Goal: Information Seeking & Learning: Learn about a topic

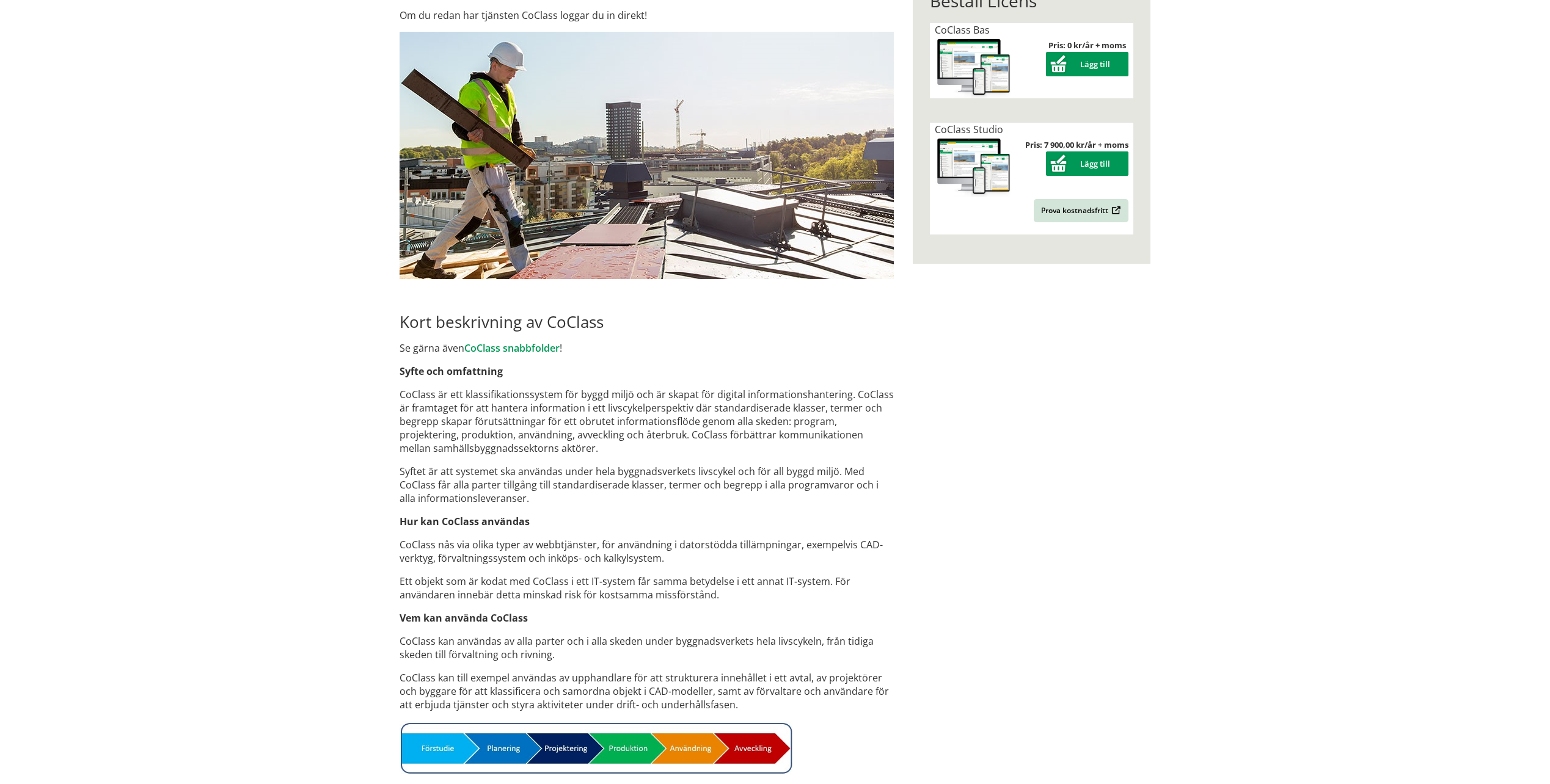
drag, startPoint x: 385, startPoint y: 618, endPoint x: 403, endPoint y: 610, distance: 19.7
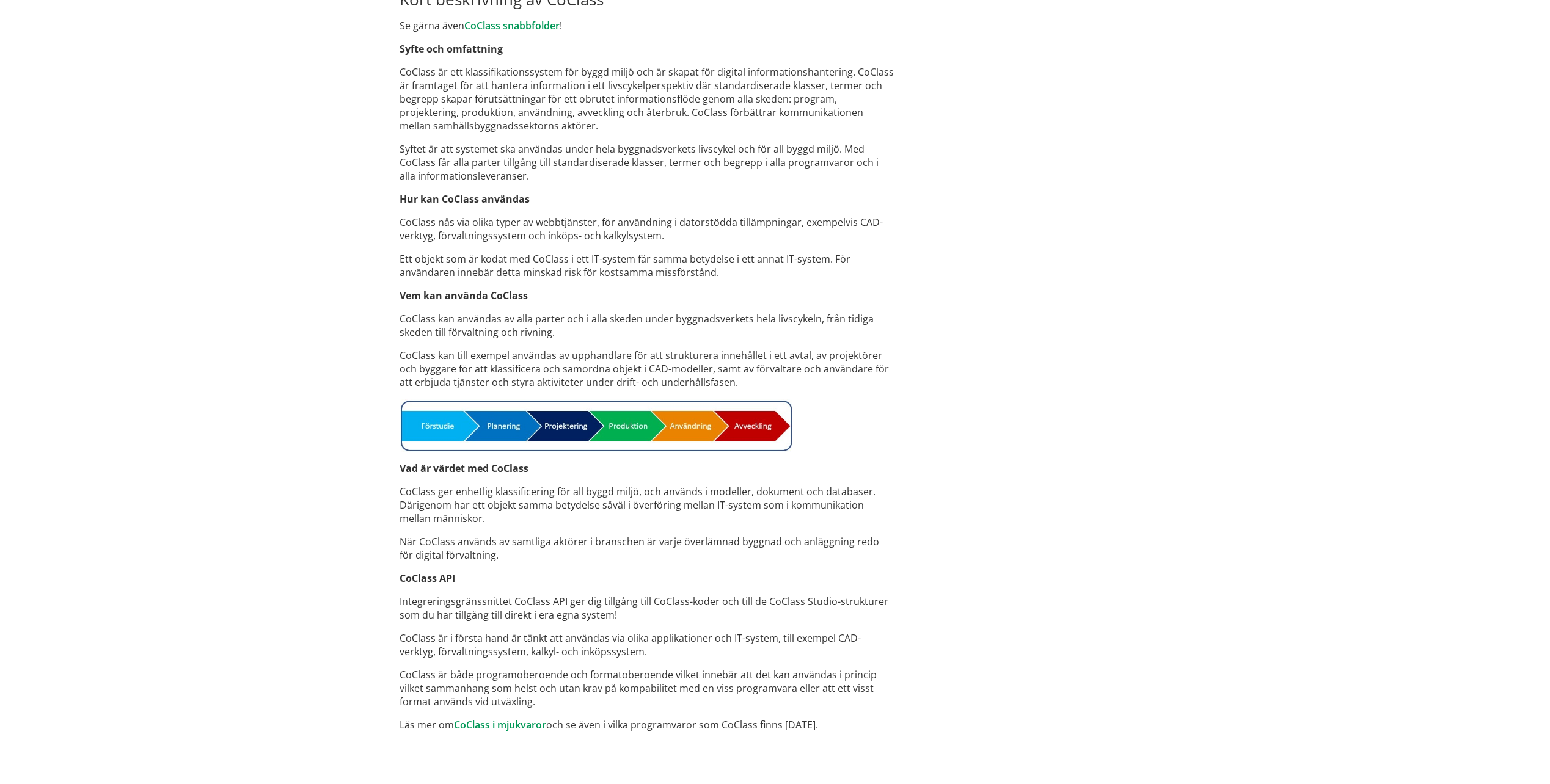
drag, startPoint x: 348, startPoint y: 556, endPoint x: 337, endPoint y: 508, distance: 49.2
drag, startPoint x: 431, startPoint y: 580, endPoint x: 454, endPoint y: 615, distance: 41.9
drag, startPoint x: 606, startPoint y: 672, endPoint x: 597, endPoint y: 597, distance: 75.5
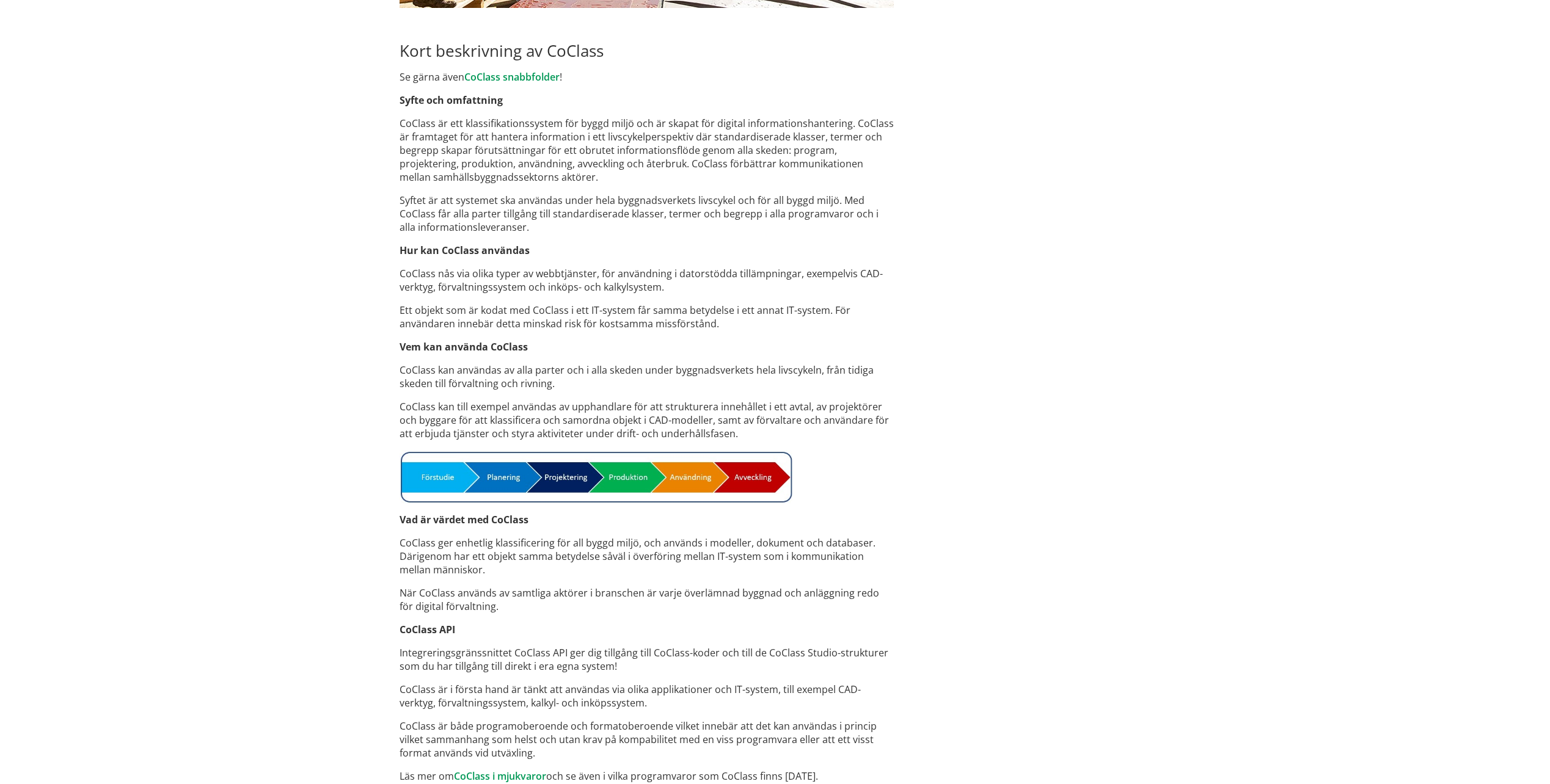
scroll to position [629, 0]
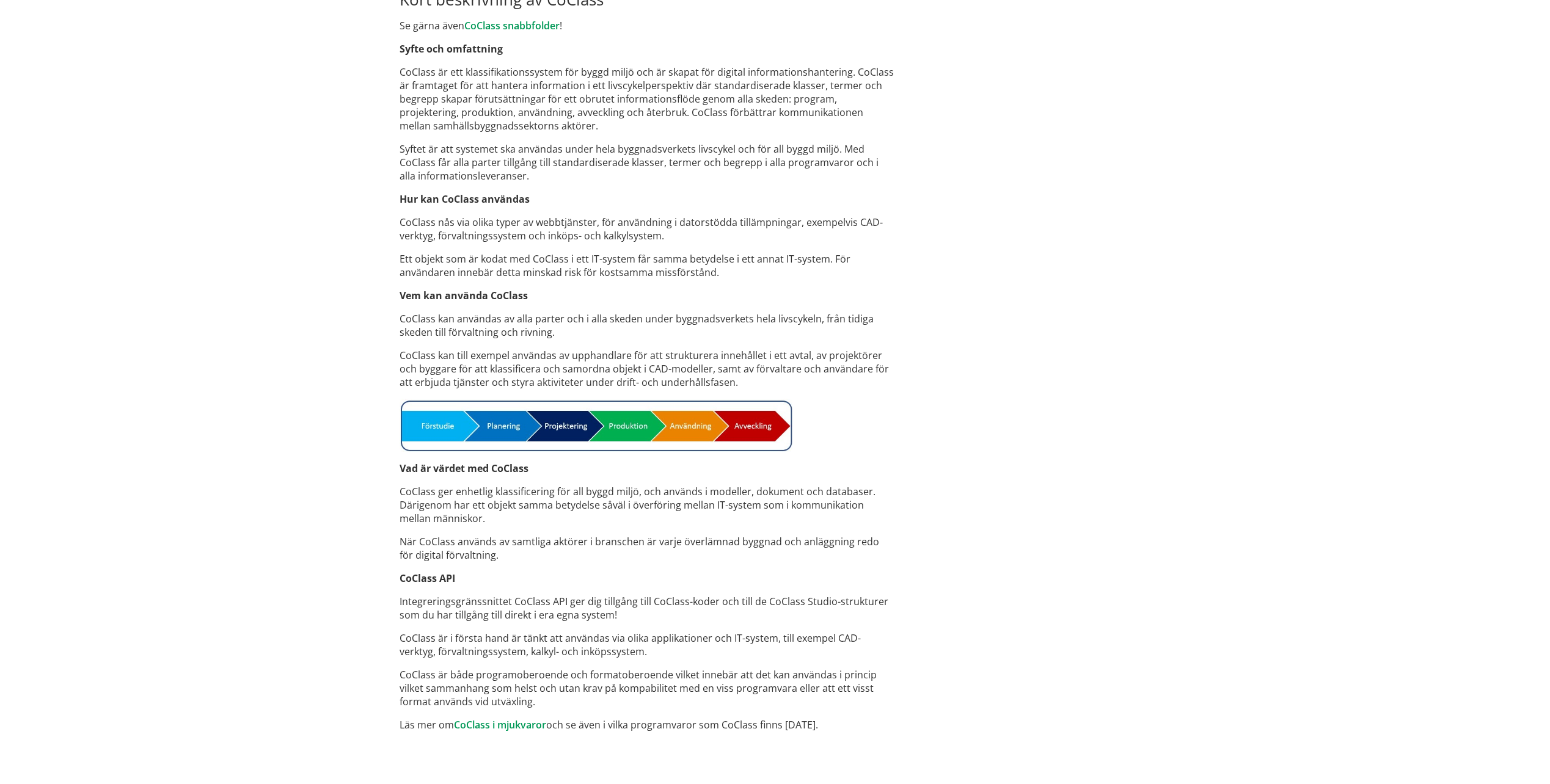
drag, startPoint x: 550, startPoint y: 638, endPoint x: 544, endPoint y: 707, distance: 69.3
click at [591, 614] on p "Integreringsgränssnittet CoClass API ger dig tillgång till CoClass-koder och ti…" at bounding box center [647, 608] width 494 height 27
drag, startPoint x: 416, startPoint y: 621, endPoint x: 616, endPoint y: 694, distance: 212.9
click at [616, 694] on div "Roligt att se dig här! Här är det nya svenska digitala klassifikationssystemet …" at bounding box center [647, 136] width 513 height 1284
click at [524, 604] on p "Integreringsgränssnittet CoClass API ger dig tillgång till CoClass-koder och ti…" at bounding box center [647, 608] width 494 height 27
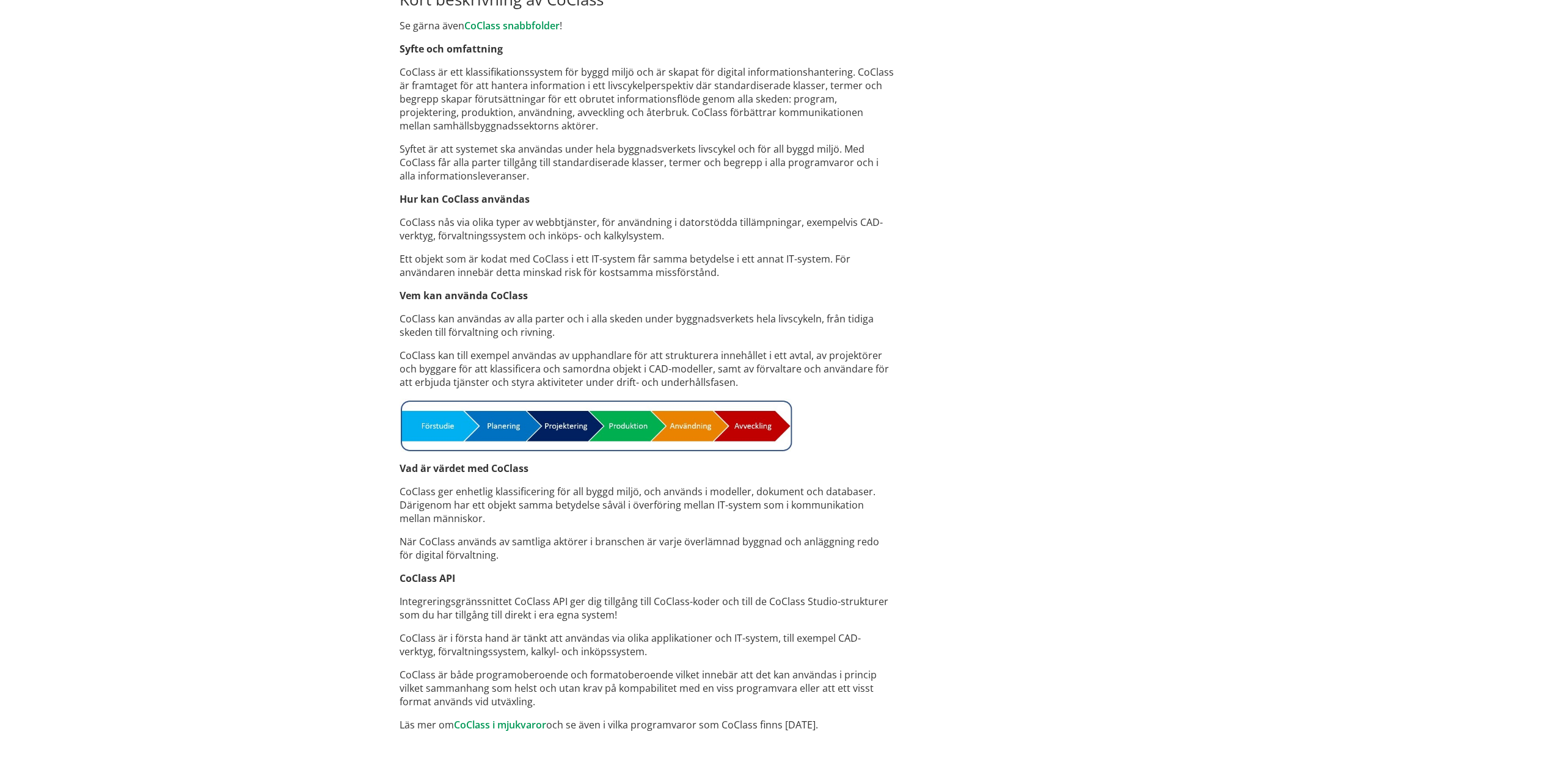
drag, startPoint x: 414, startPoint y: 579, endPoint x: 635, endPoint y: 633, distance: 227.5
click at [624, 632] on div "Roligt att se dig här! Här är det nya svenska digitala klassifikationssystemet …" at bounding box center [647, 136] width 513 height 1284
click at [757, 625] on div "Roligt att se dig här! Här är det nya svenska digitala klassifikationssystemet …" at bounding box center [647, 136] width 513 height 1284
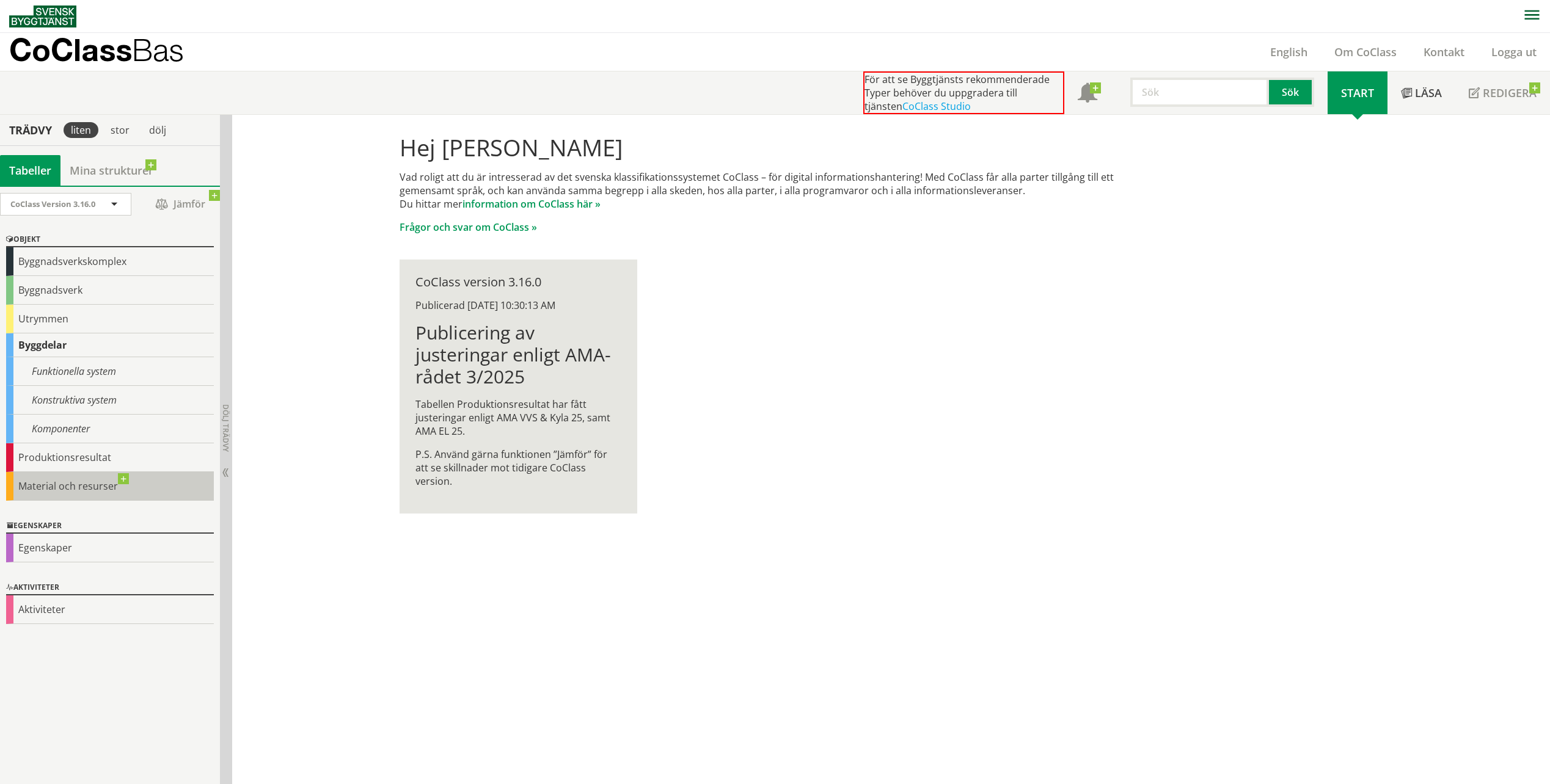
click at [118, 475] on div "Material och resurser" at bounding box center [110, 486] width 207 height 28
click at [71, 490] on div "Material och resurser" at bounding box center [110, 486] width 207 height 28
click at [548, 695] on div "Hej Tommy Enbuske Vad roligt att du är intresserad av det svenska klassifikatio…" at bounding box center [891, 450] width 1317 height 670
click at [85, 456] on div "Produktionsresultat" at bounding box center [110, 457] width 207 height 28
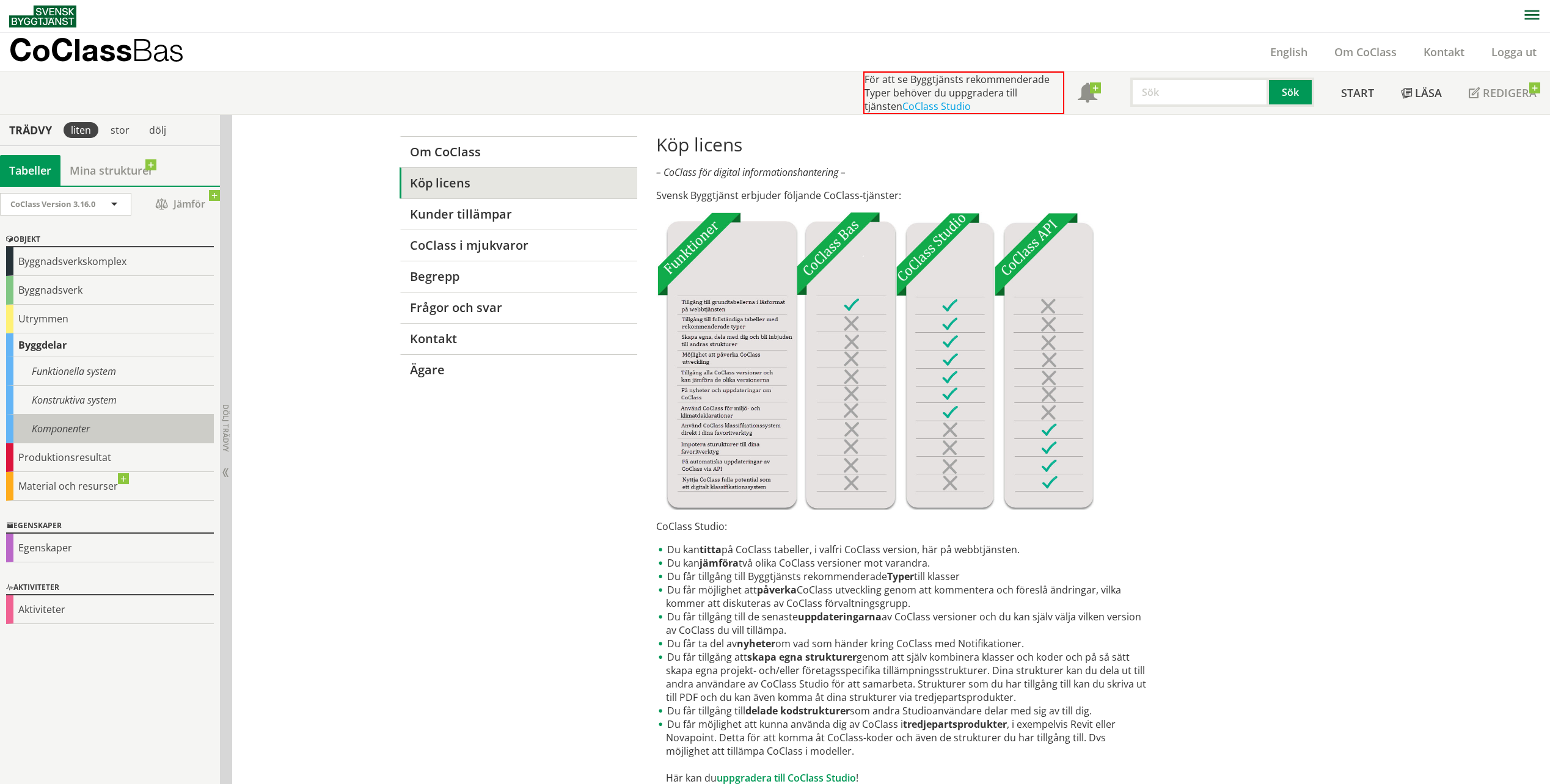
click at [106, 421] on div "Komponenter" at bounding box center [110, 429] width 207 height 28
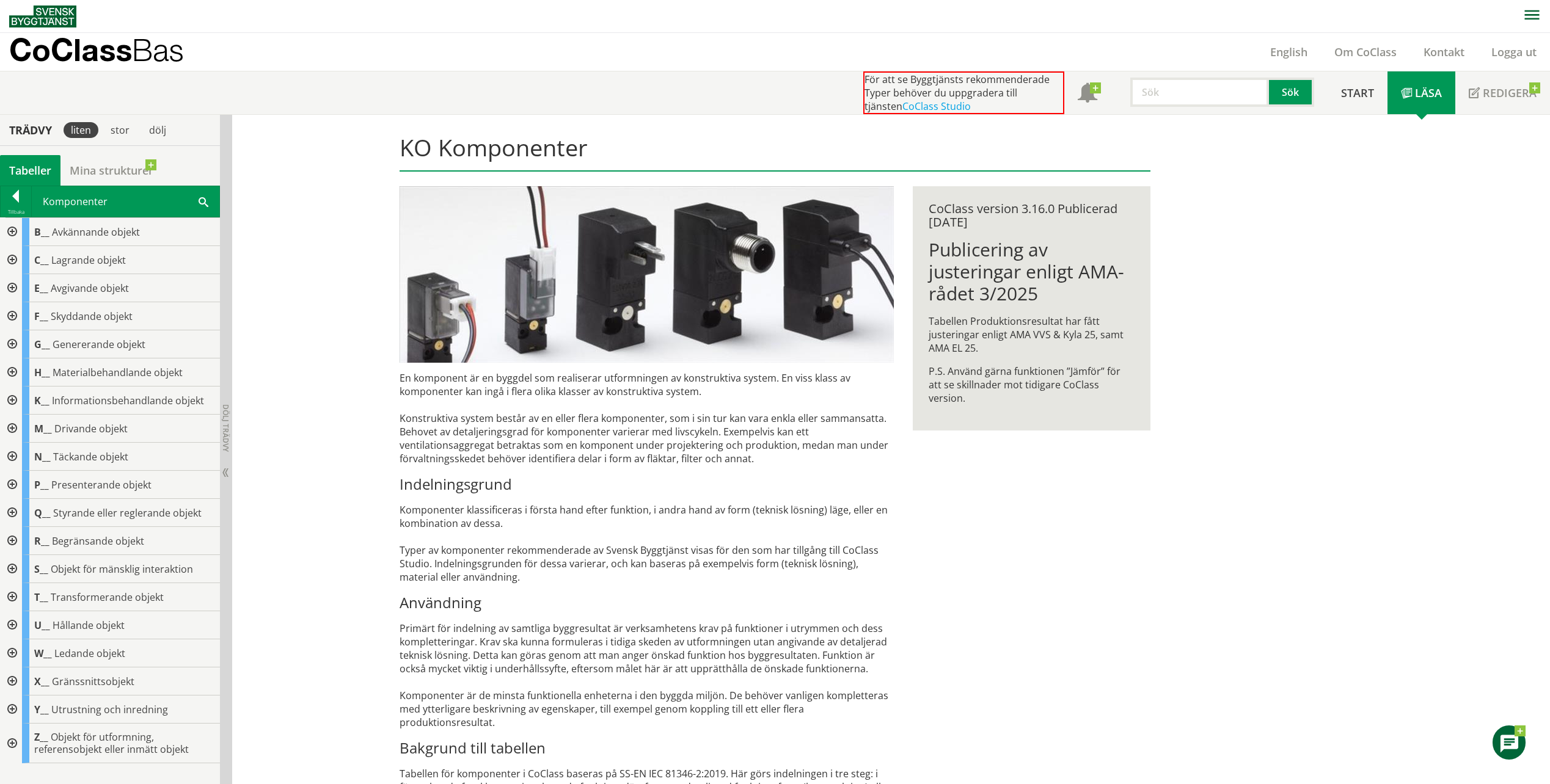
click at [11, 285] on div at bounding box center [11, 288] width 22 height 28
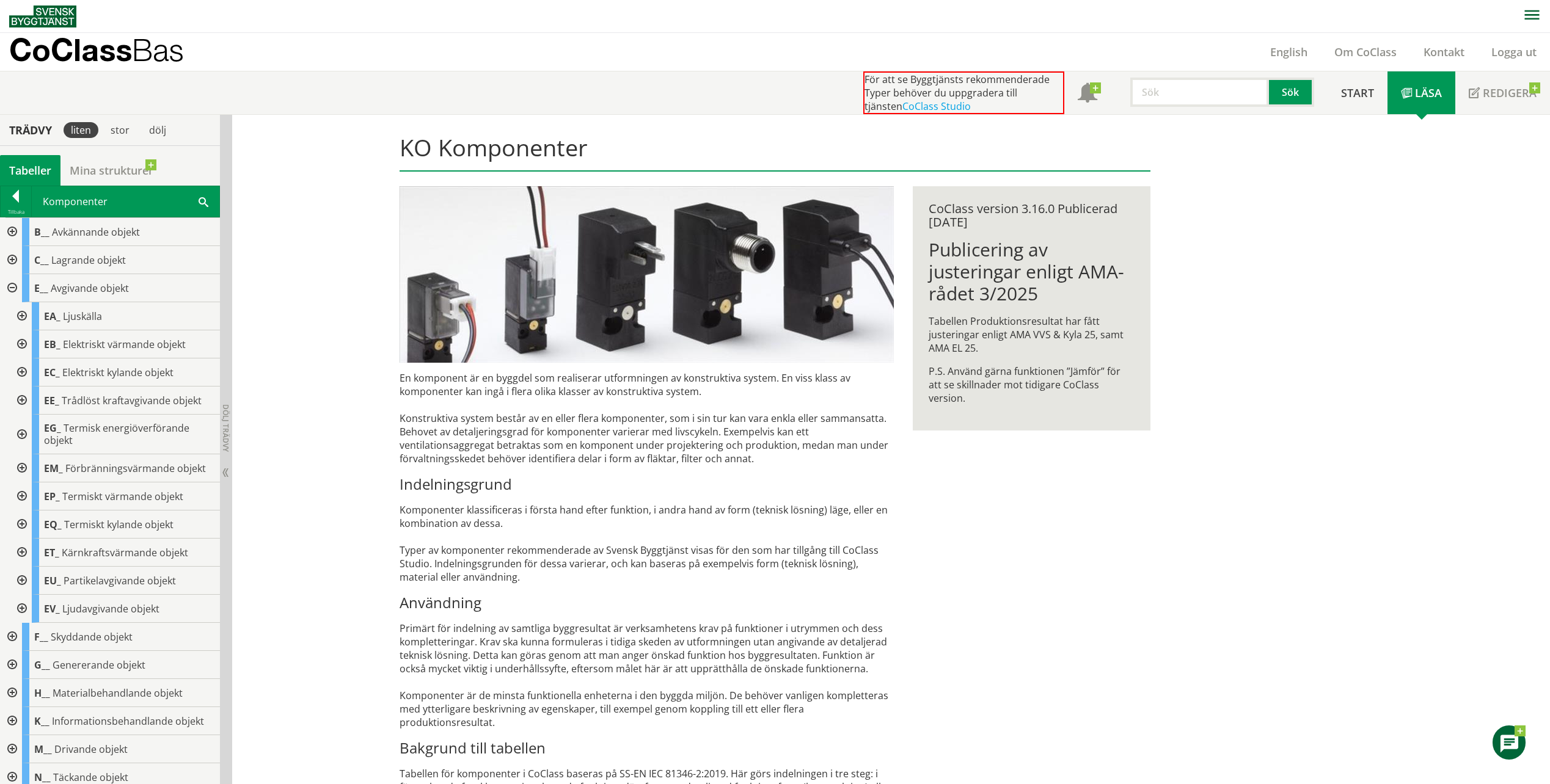
click at [13, 291] on div at bounding box center [11, 288] width 22 height 28
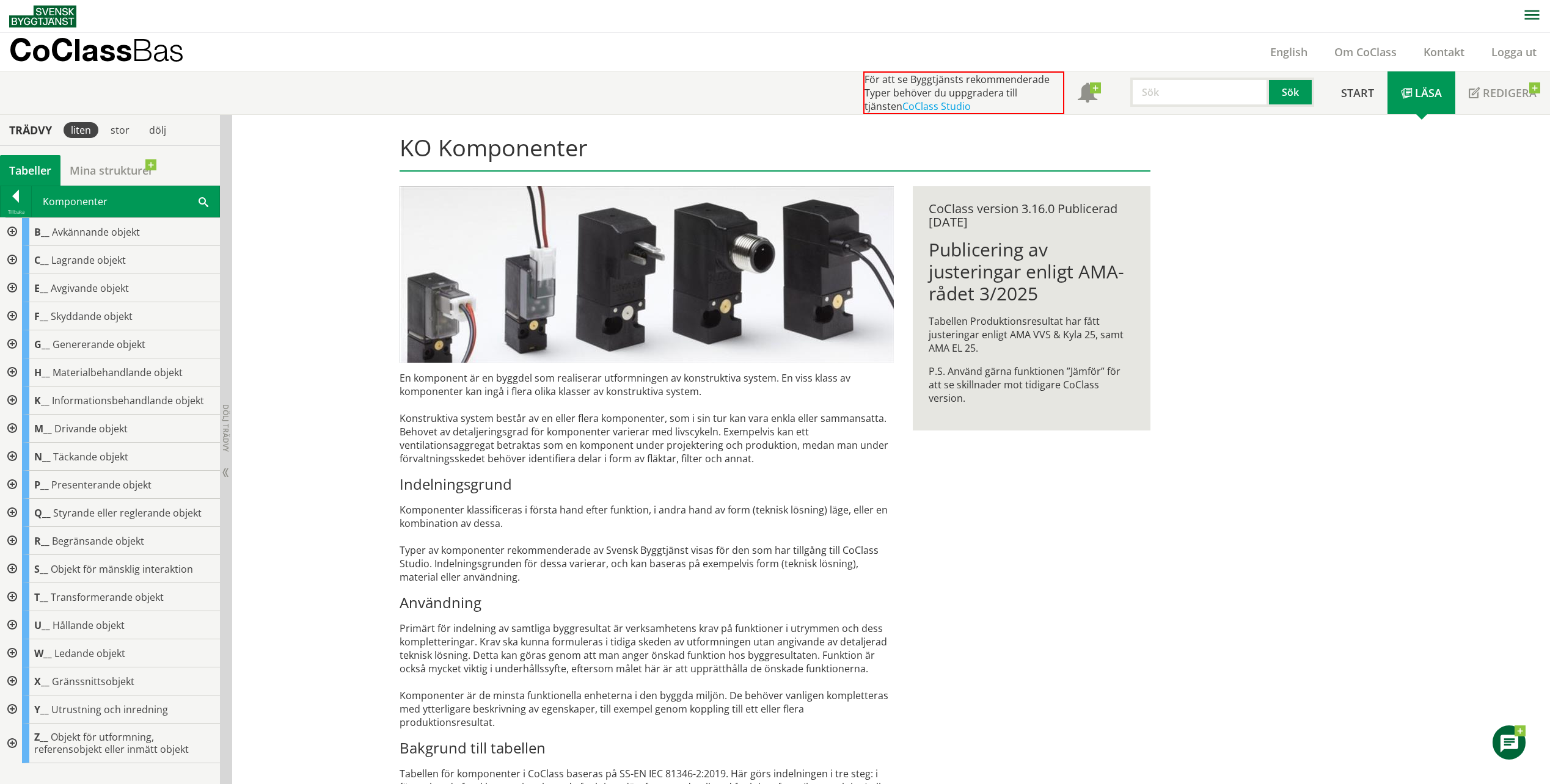
click at [12, 709] on div at bounding box center [11, 709] width 22 height 28
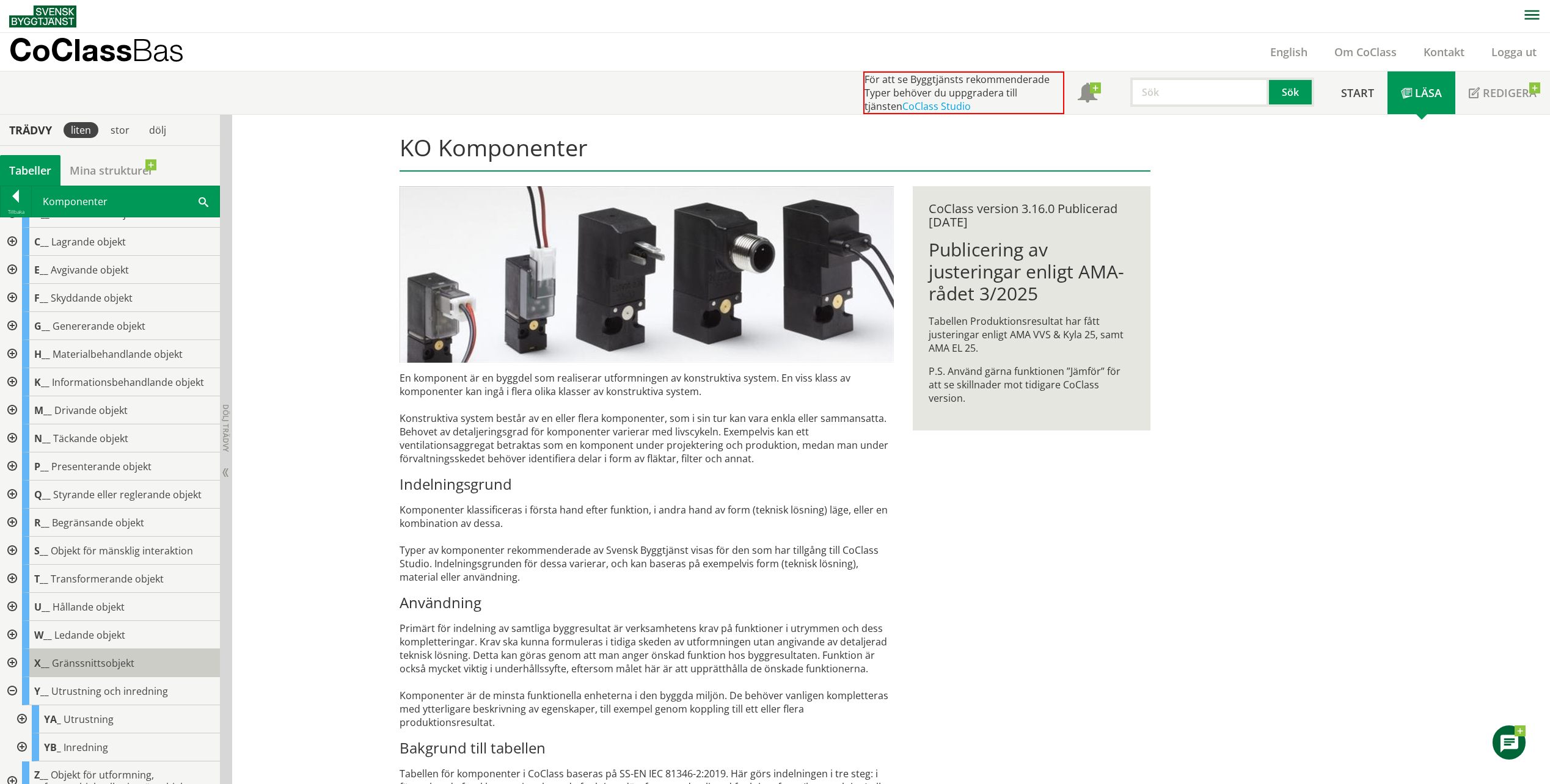
scroll to position [36, 0]
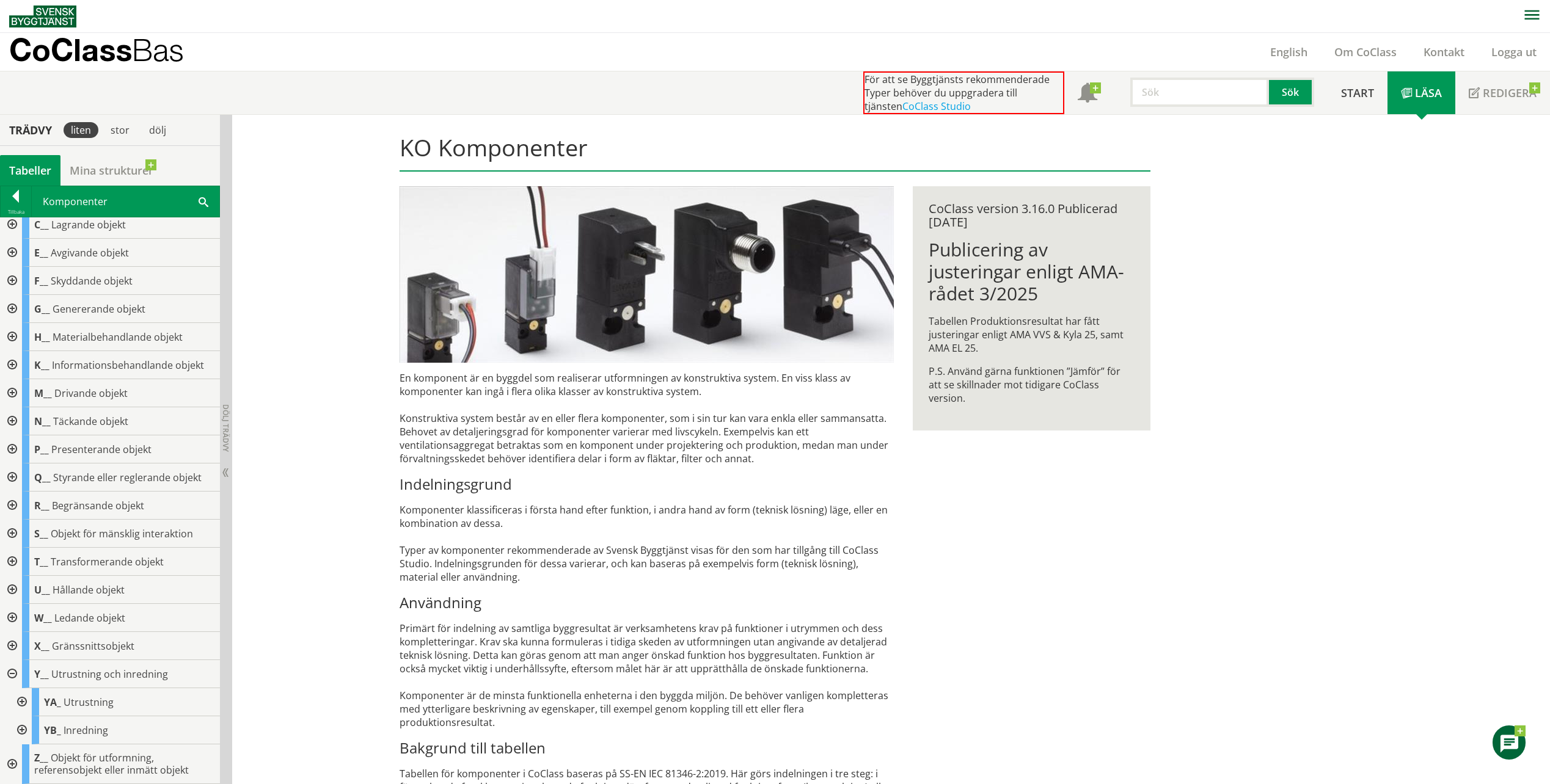
click at [18, 700] on div at bounding box center [20, 702] width 22 height 28
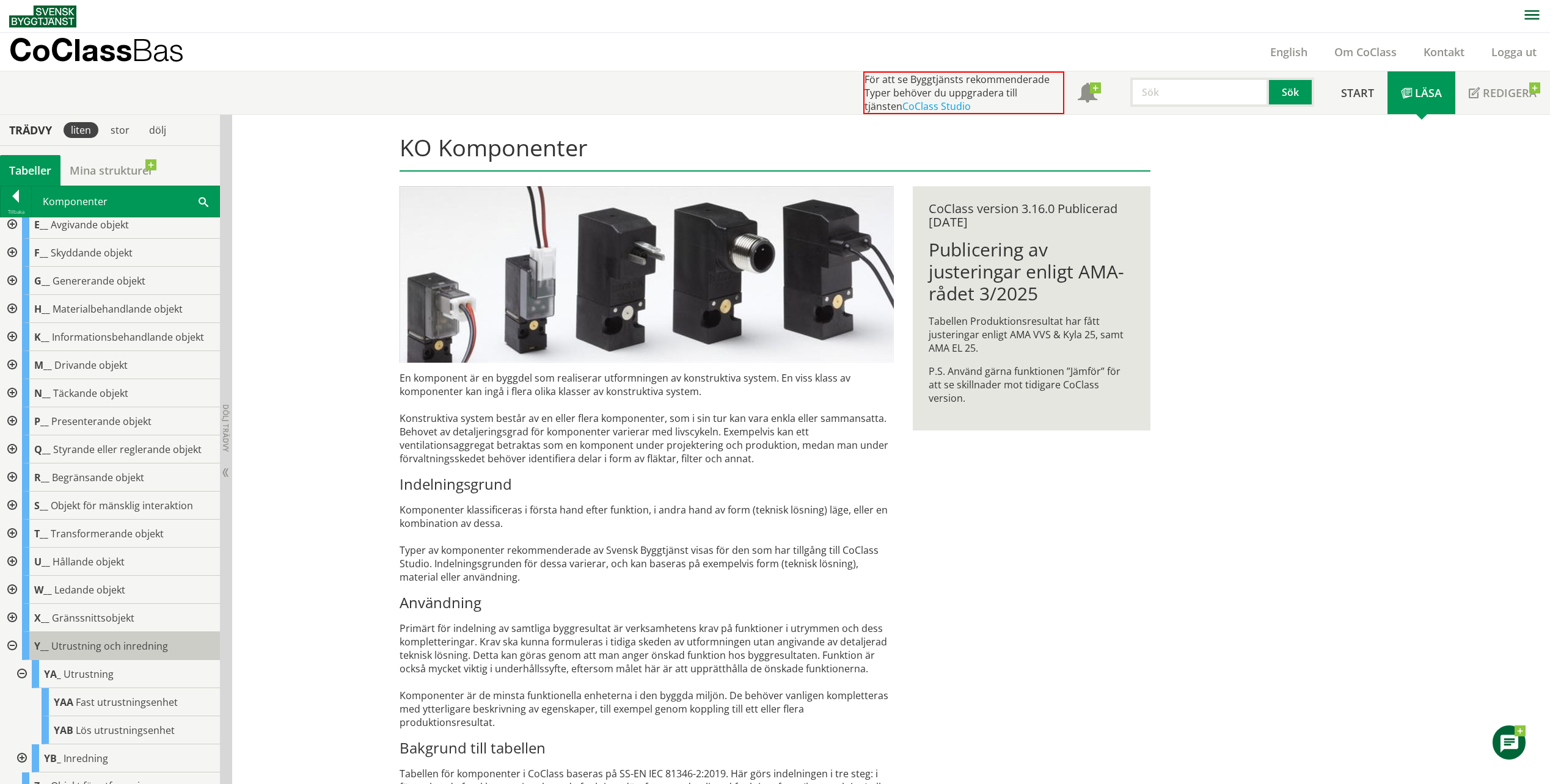
scroll to position [92, 0]
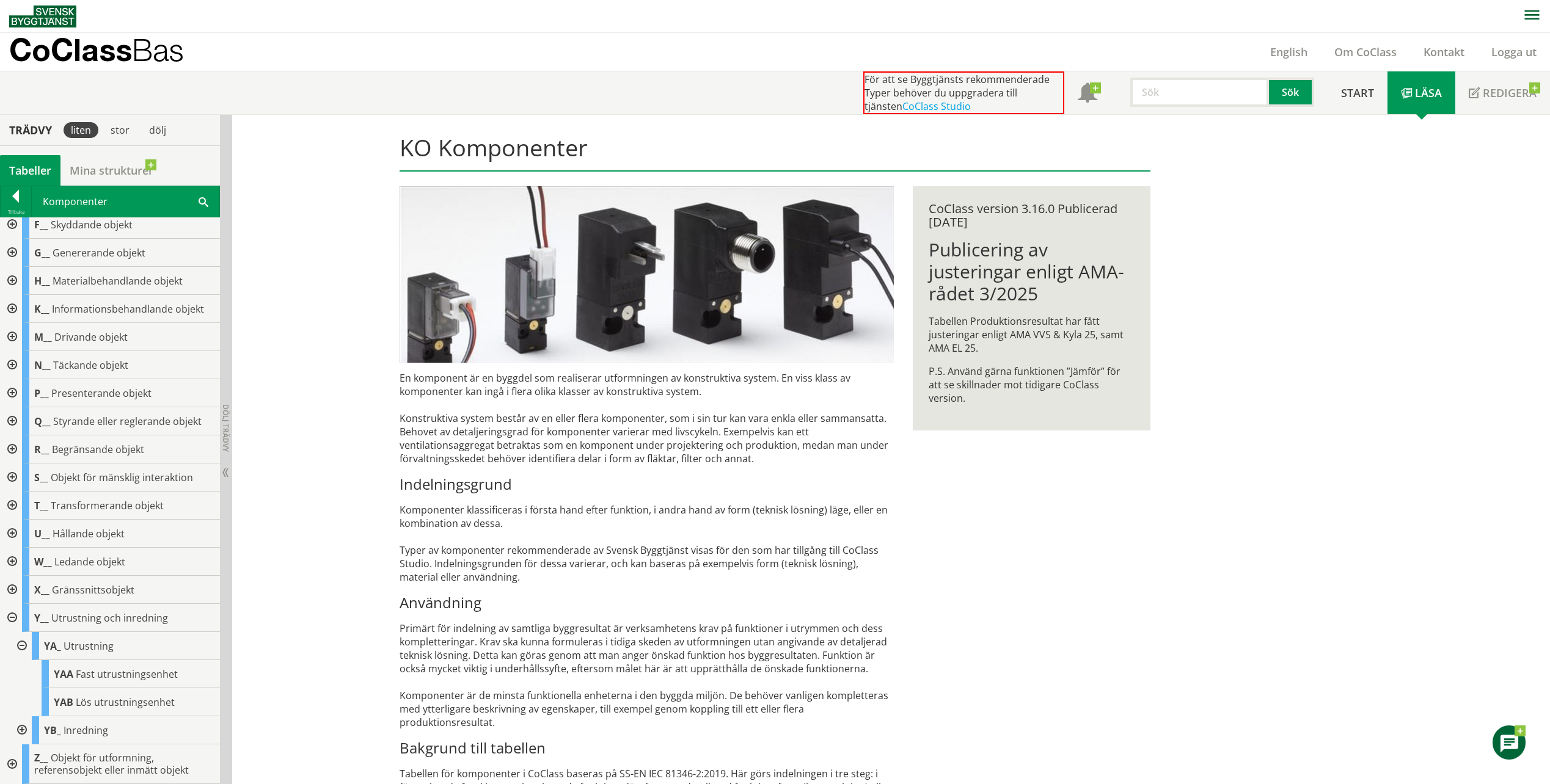
click at [20, 643] on div at bounding box center [20, 646] width 22 height 28
click at [12, 673] on div at bounding box center [11, 674] width 22 height 28
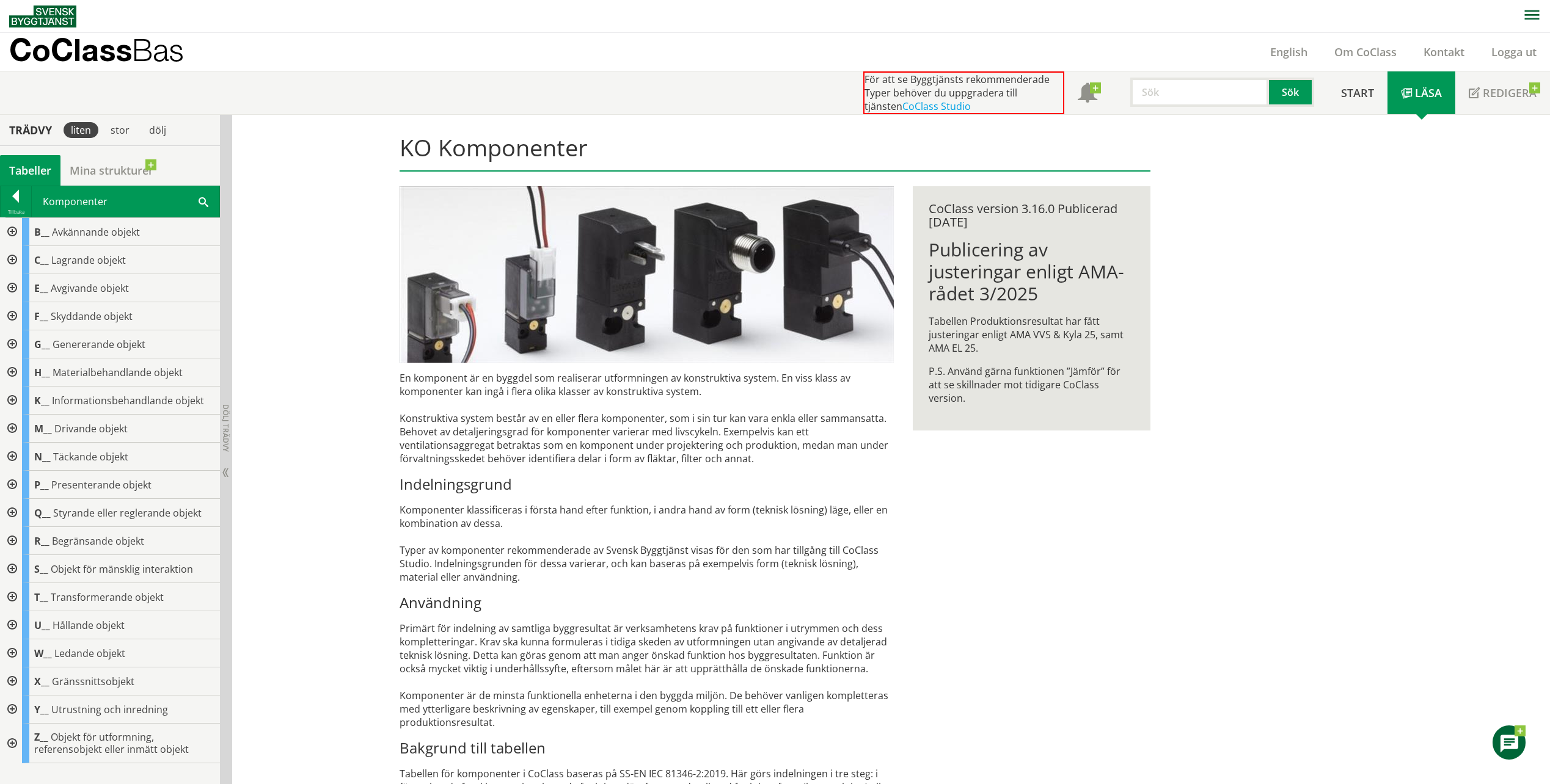
drag, startPoint x: 309, startPoint y: 610, endPoint x: 299, endPoint y: 577, distance: 34.5
click at [309, 609] on div "KO Komponenter En komponent är en byggdel som realiserar utformningen av konstr…" at bounding box center [891, 581] width 1317 height 932
